Goal: Find contact information: Find contact information

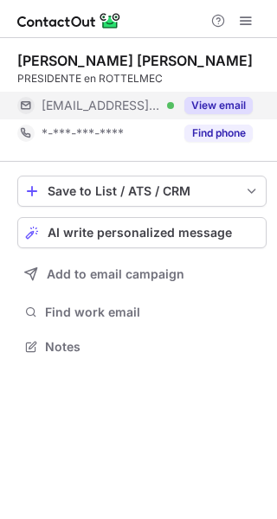
scroll to position [8, 9]
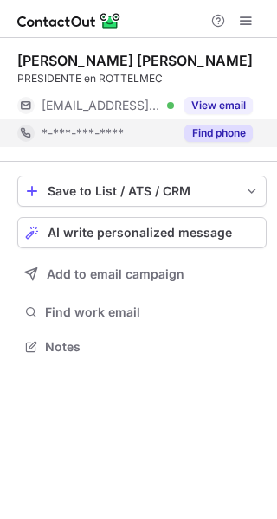
click at [192, 141] on button "Find phone" at bounding box center [218, 133] width 68 height 17
